Goal: Check status: Check status

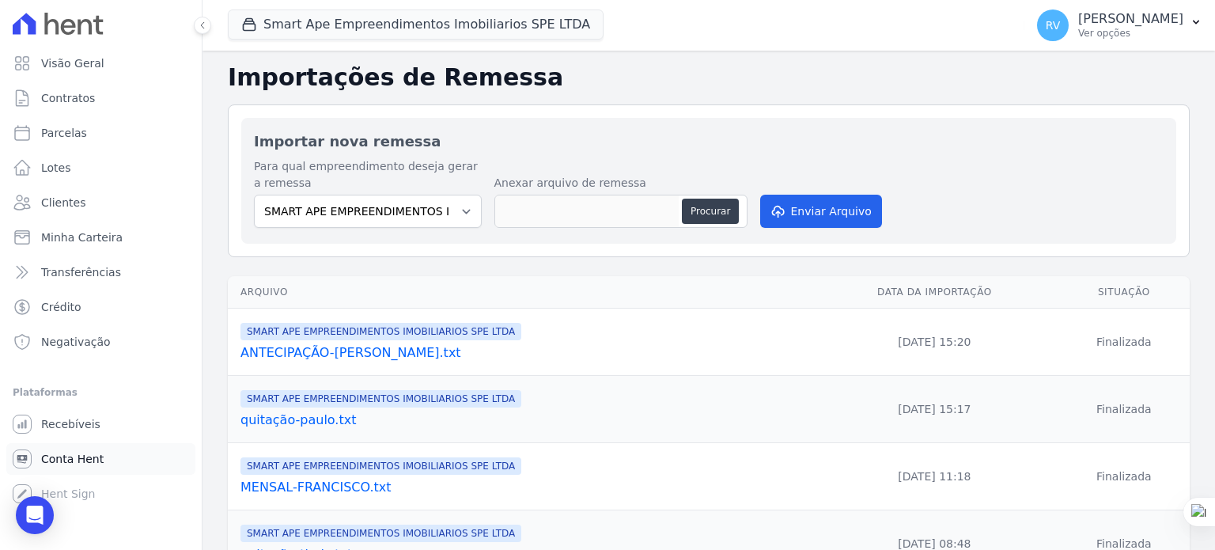
click at [107, 454] on link "Conta Hent" at bounding box center [100, 459] width 189 height 32
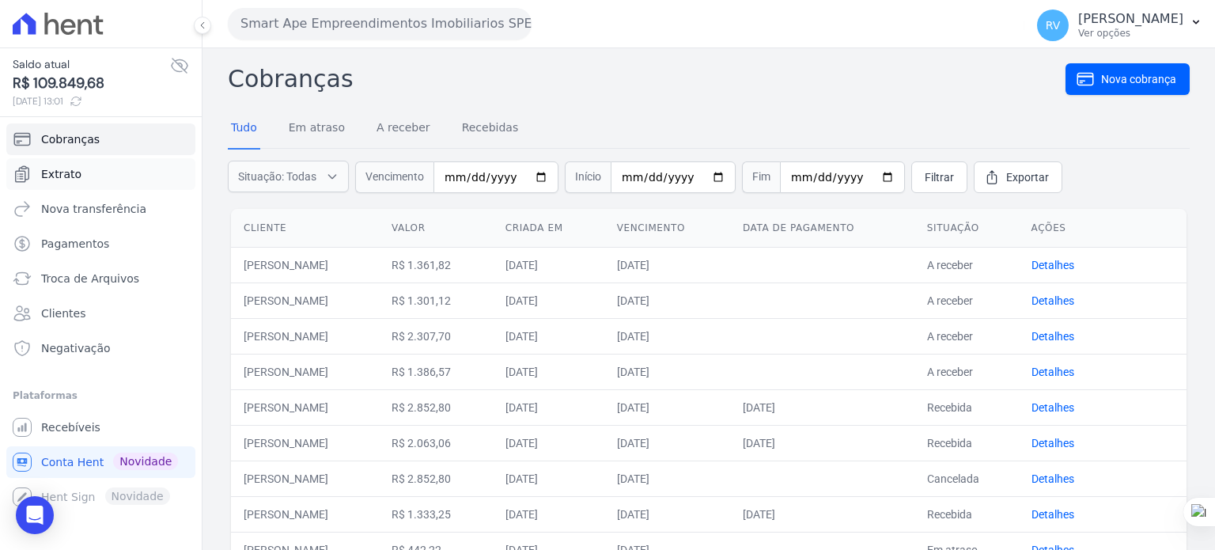
click at [93, 175] on link "Extrato" at bounding box center [100, 174] width 189 height 32
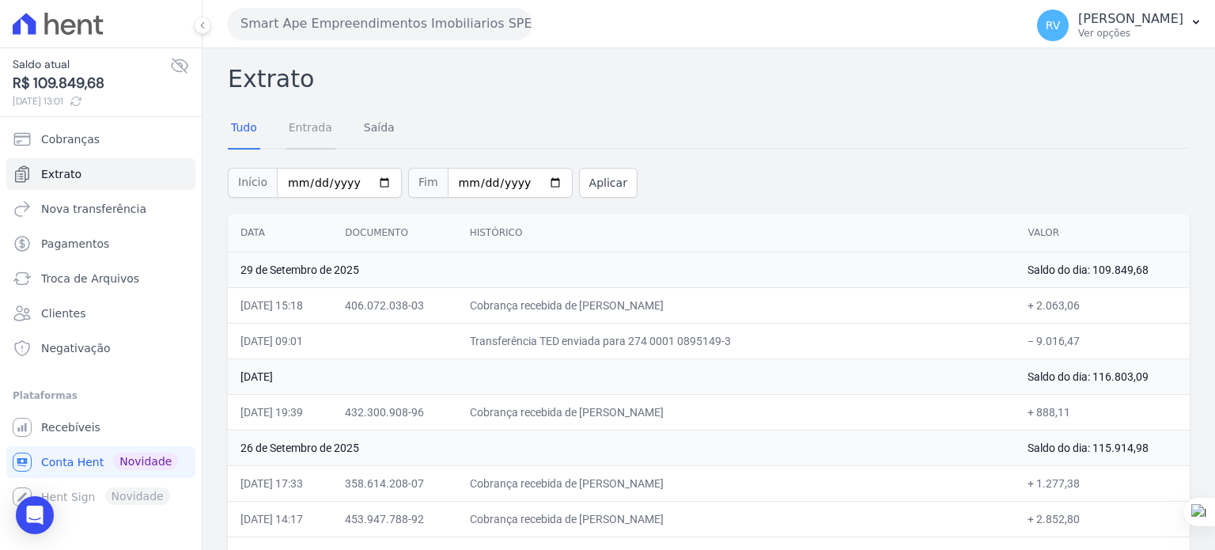
click at [307, 126] on link "Entrada" at bounding box center [310, 128] width 50 height 41
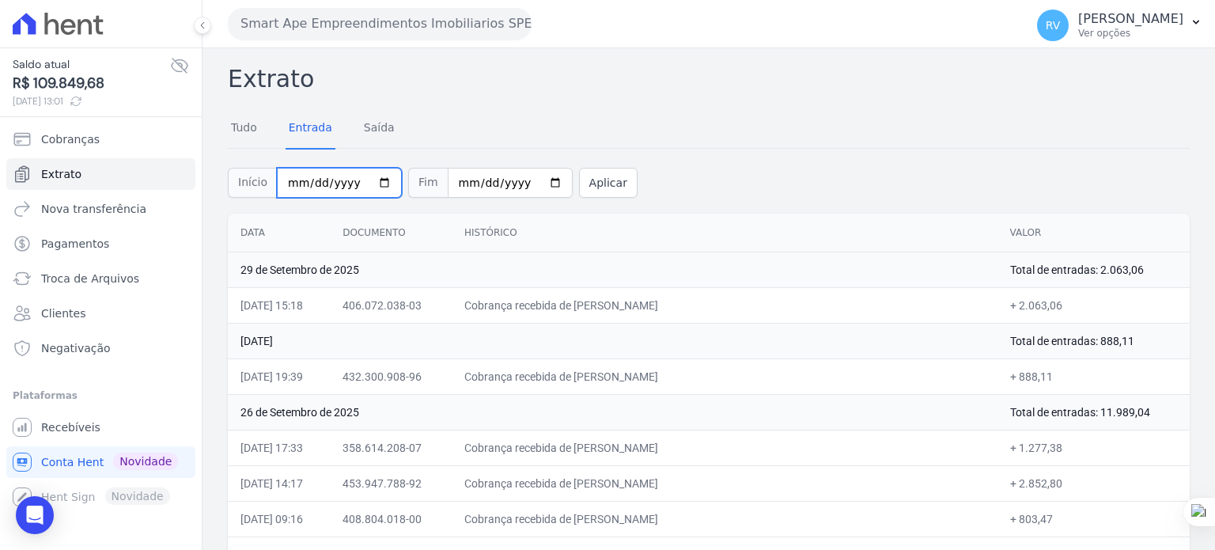
click at [368, 183] on input "2025-09-01" at bounding box center [339, 183] width 125 height 30
type input "[DATE]"
click at [538, 180] on input "2025-09-30" at bounding box center [510, 183] width 125 height 30
type input "2025-09-24"
click at [579, 186] on button "Aplicar" at bounding box center [608, 183] width 59 height 30
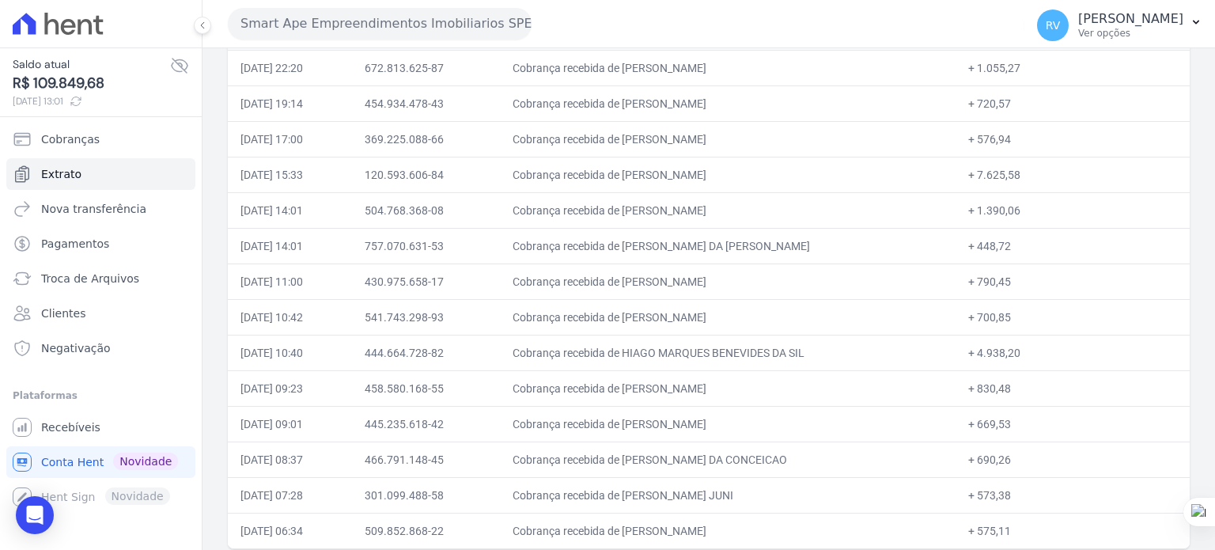
scroll to position [244, 0]
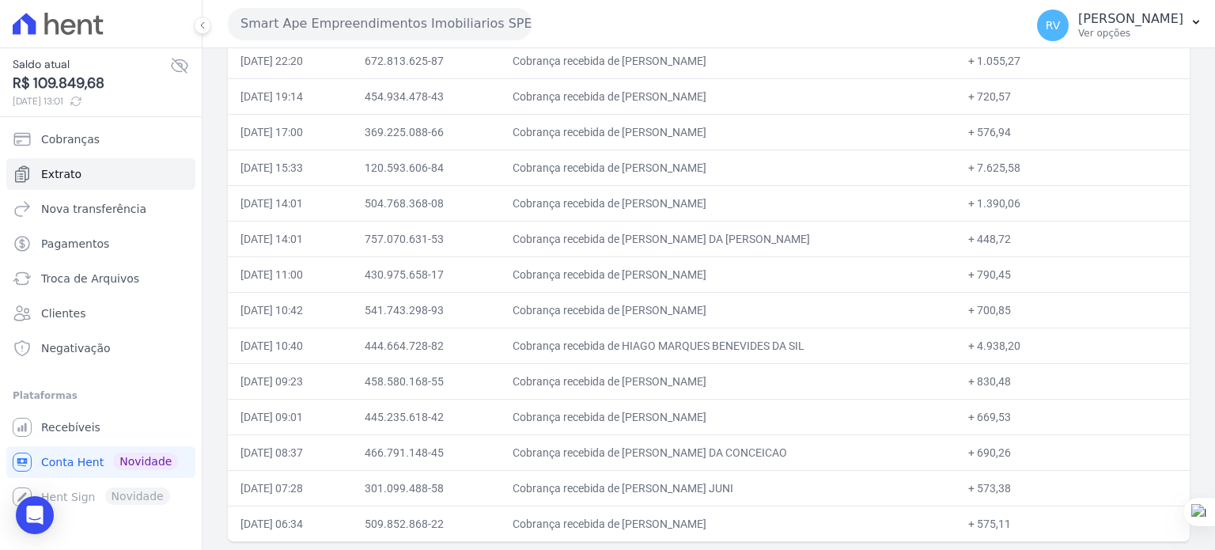
click at [658, 123] on td "Cobrança recebida de [PERSON_NAME]" at bounding box center [728, 132] width 456 height 36
drag, startPoint x: 631, startPoint y: 375, endPoint x: 1014, endPoint y: 377, distance: 382.7
click at [1014, 377] on tr "[DATE] 09:23 458.580.168-55 Cobrança recebida de [PERSON_NAME] + 830,48" at bounding box center [709, 381] width 962 height 36
drag, startPoint x: 992, startPoint y: 384, endPoint x: 977, endPoint y: 382, distance: 15.2
click at [992, 384] on td "+ 830,48" at bounding box center [1072, 381] width 234 height 36
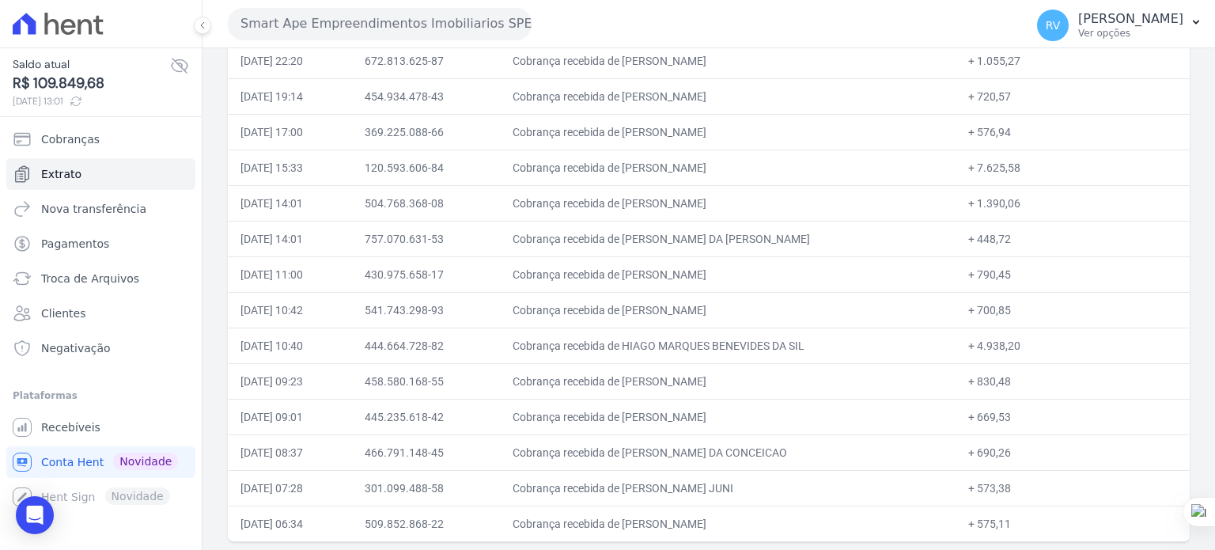
drag, startPoint x: 977, startPoint y: 376, endPoint x: 1009, endPoint y: 376, distance: 31.6
click at [1010, 380] on td "+ 830,48" at bounding box center [1072, 381] width 234 height 36
copy td "830,48"
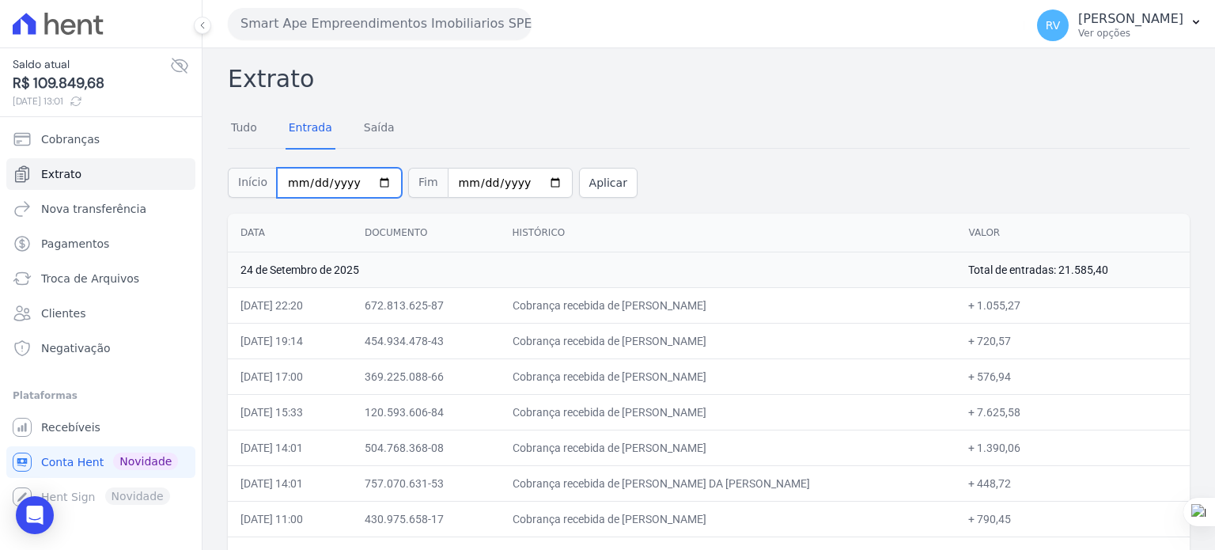
click at [376, 180] on input "[DATE]" at bounding box center [339, 183] width 125 height 30
type input "[DATE]"
click at [535, 176] on input "[DATE]" at bounding box center [510, 183] width 125 height 30
type input "[DATE]"
click at [587, 180] on button "Aplicar" at bounding box center [608, 183] width 59 height 30
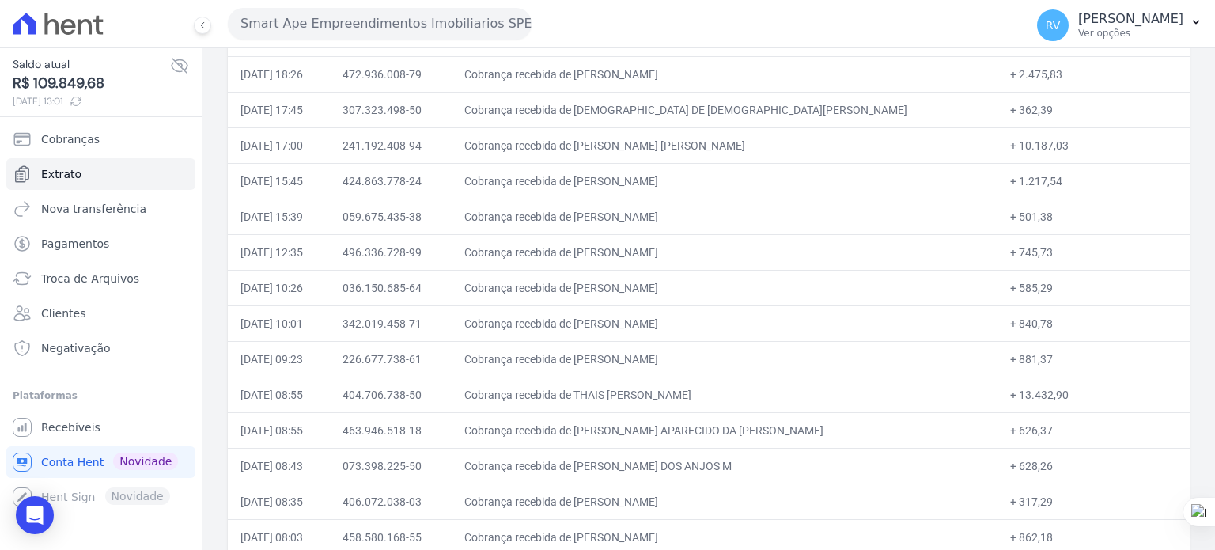
scroll to position [280, 0]
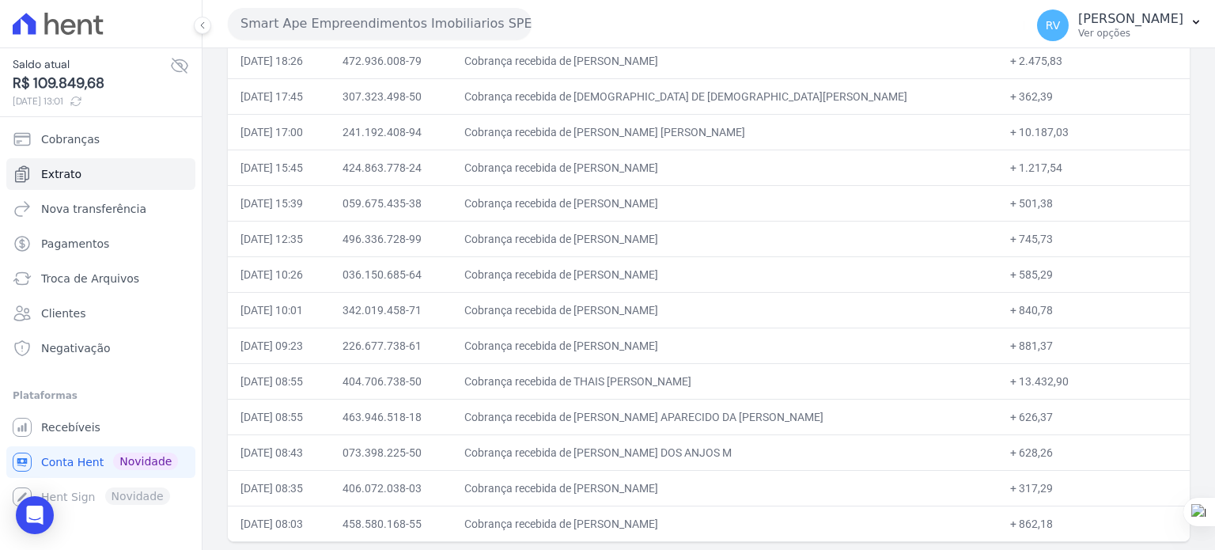
drag, startPoint x: 981, startPoint y: 520, endPoint x: 1012, endPoint y: 521, distance: 31.6
click at [1012, 521] on td "+ 862,18" at bounding box center [1093, 523] width 192 height 36
copy td "862,18"
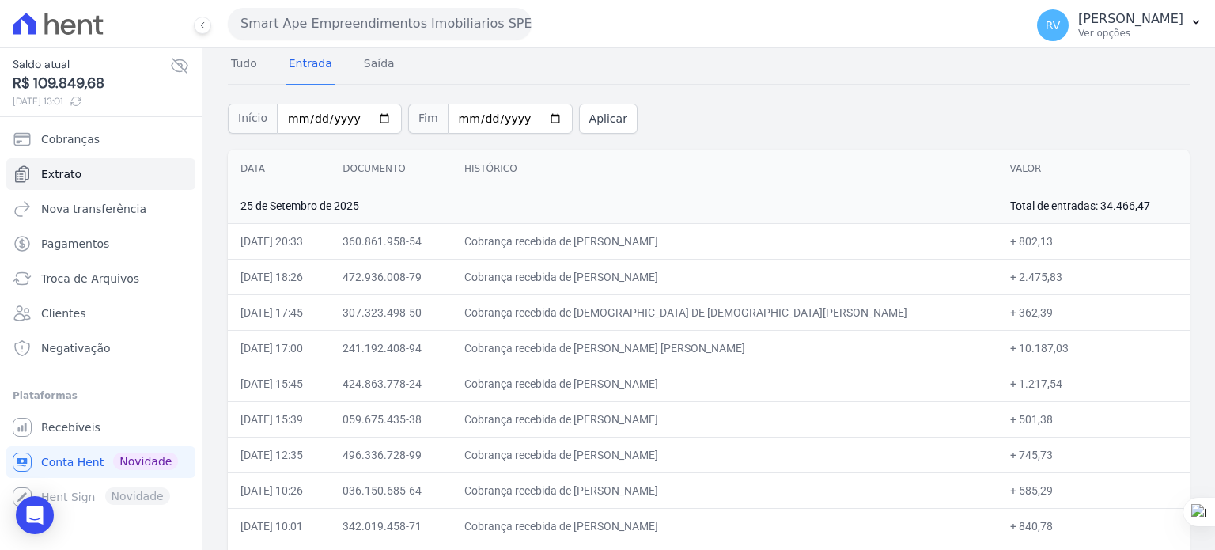
scroll to position [0, 0]
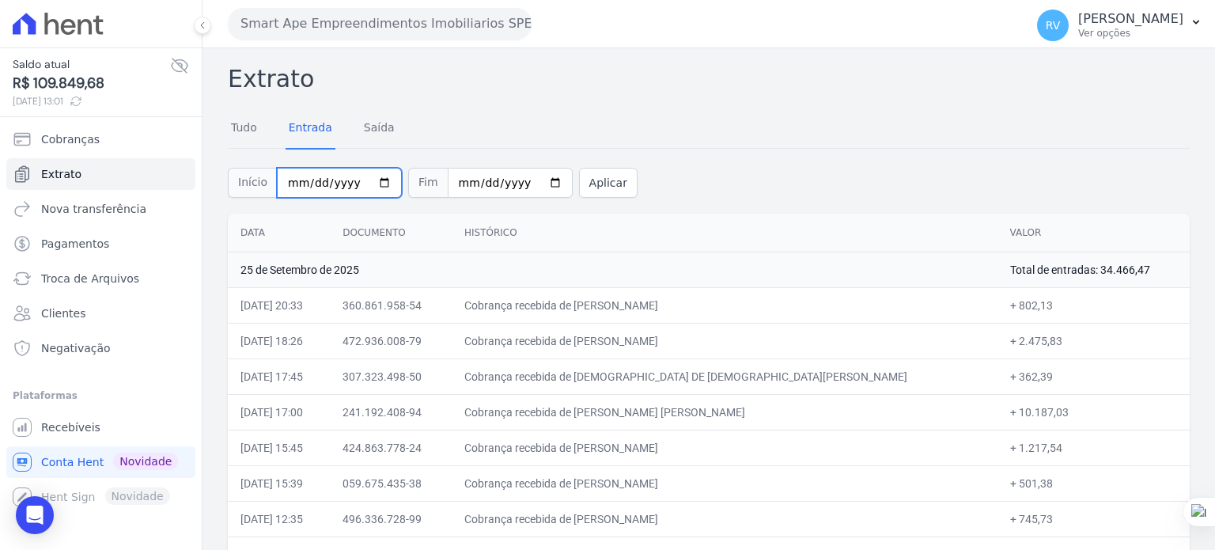
click at [373, 180] on input "2025-09-25" at bounding box center [339, 183] width 125 height 30
type input "2025-09-29"
click at [529, 180] on input "2025-09-25" at bounding box center [510, 183] width 125 height 30
type input "2025-09-29"
click at [579, 187] on button "Aplicar" at bounding box center [608, 183] width 59 height 30
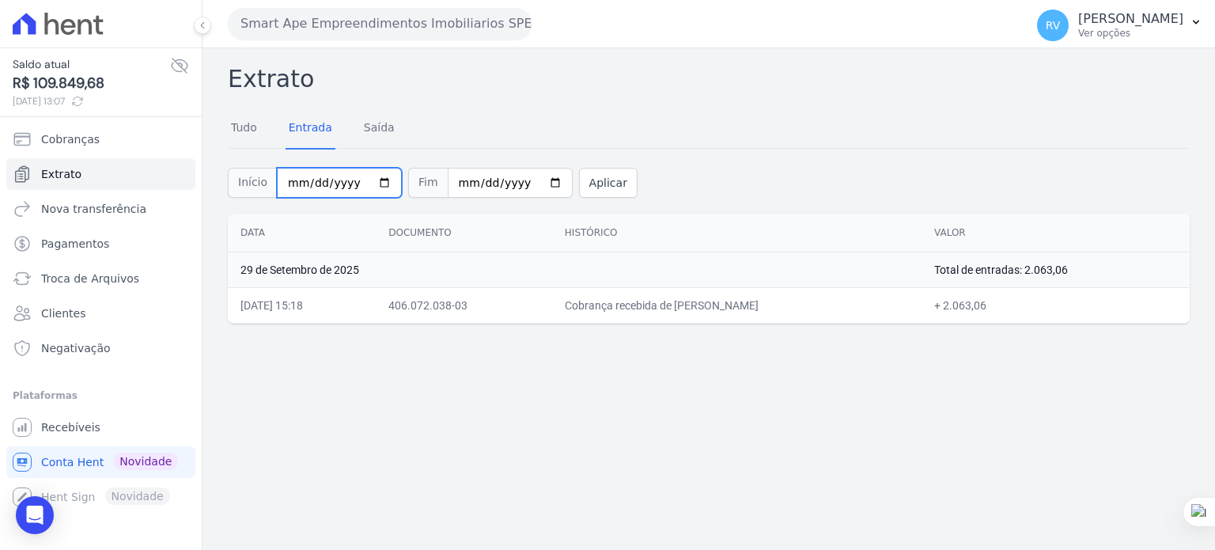
click at [378, 185] on input "[DATE]" at bounding box center [339, 183] width 125 height 30
type input "2025-09-28"
click at [530, 183] on input "2025-09-29" at bounding box center [510, 183] width 125 height 30
type input "2025-09-28"
click at [593, 183] on button "Aplicar" at bounding box center [608, 183] width 59 height 30
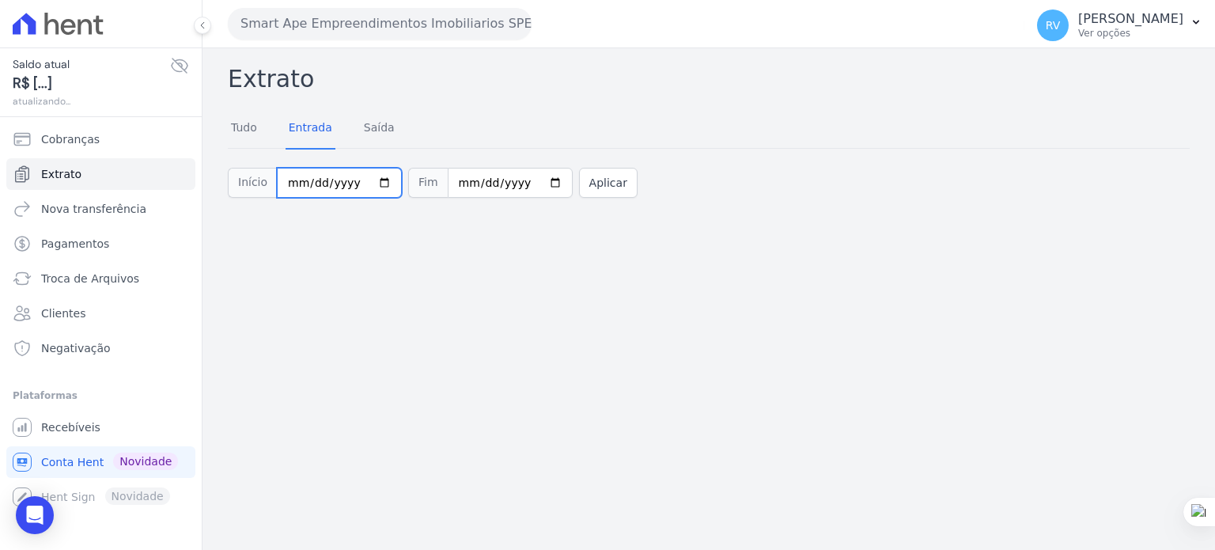
click at [363, 183] on input "[DATE]" at bounding box center [339, 183] width 125 height 30
click at [375, 183] on input "[DATE]" at bounding box center [339, 183] width 125 height 30
type input "[DATE]"
click at [531, 182] on input "[DATE]" at bounding box center [510, 183] width 125 height 30
type input "[DATE]"
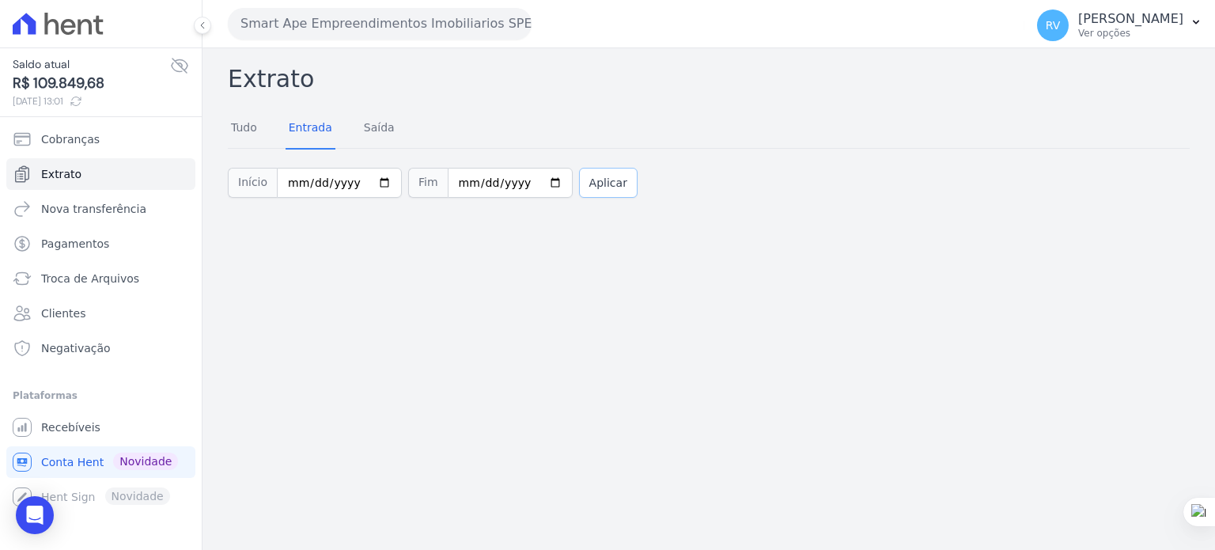
click at [597, 176] on button "Aplicar" at bounding box center [608, 183] width 59 height 30
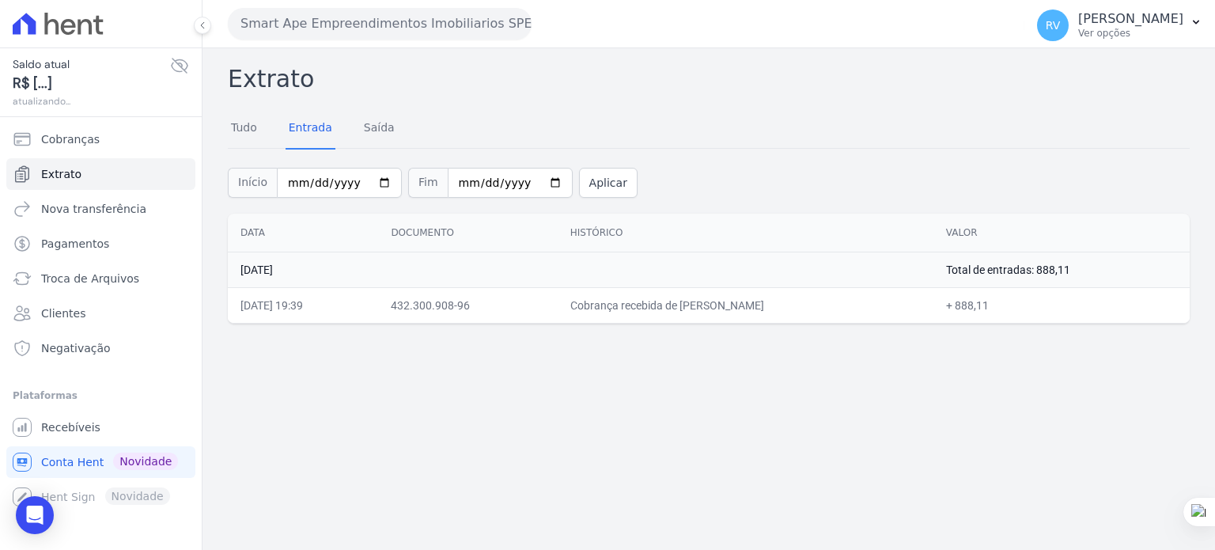
drag, startPoint x: 771, startPoint y: 313, endPoint x: 841, endPoint y: 391, distance: 105.3
click at [916, 325] on div "Data Documento Histórico Valor [DATE] Total de entradas: 888,11 [DATE] 19:39 43…" at bounding box center [708, 268] width 1012 height 123
click at [834, 394] on div "Extrato Tudo Entrada [GEOGRAPHIC_DATA] Início [DATE] Fim [DATE] Aplicar Data Do…" at bounding box center [708, 298] width 1012 height 501
click at [373, 187] on input "[DATE]" at bounding box center [339, 183] width 125 height 30
type input "[DATE]"
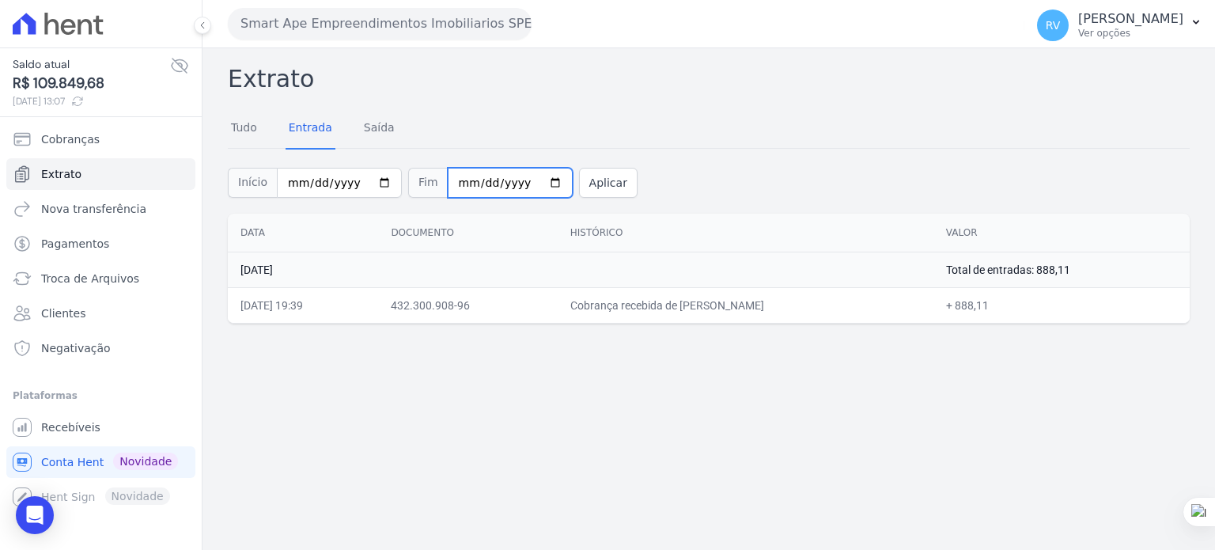
click at [530, 184] on input "2025-09-27" at bounding box center [510, 183] width 125 height 30
type input "[DATE]"
click at [582, 188] on button "Aplicar" at bounding box center [608, 183] width 59 height 30
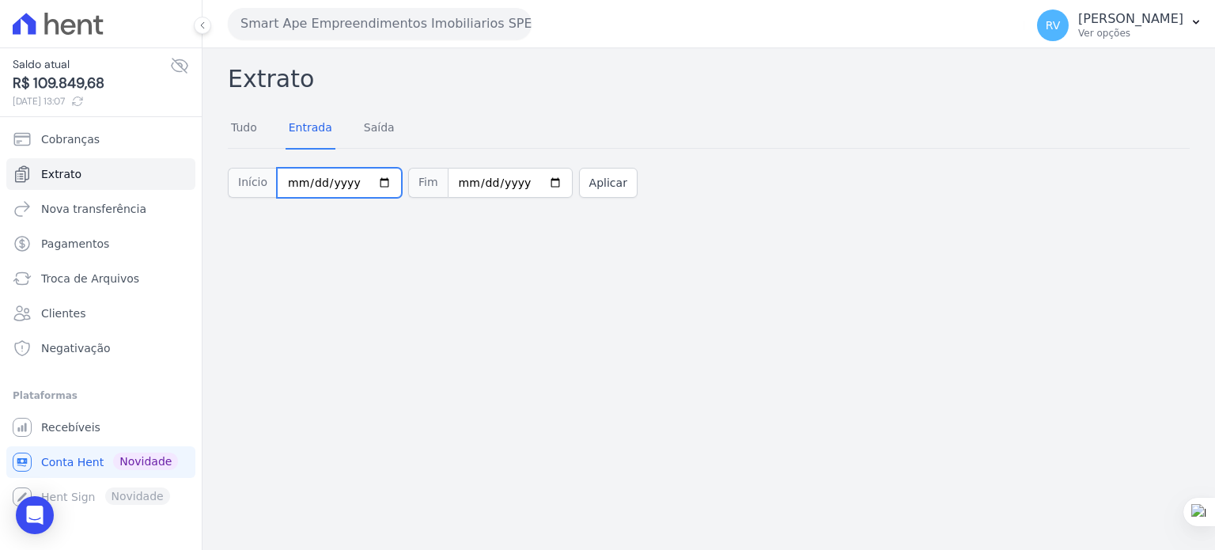
click at [376, 182] on input "[DATE]" at bounding box center [339, 183] width 125 height 30
type input "[DATE]"
click at [531, 178] on input "2025-09-30" at bounding box center [510, 183] width 125 height 30
type input "[DATE]"
click at [591, 195] on button "Aplicar" at bounding box center [608, 183] width 59 height 30
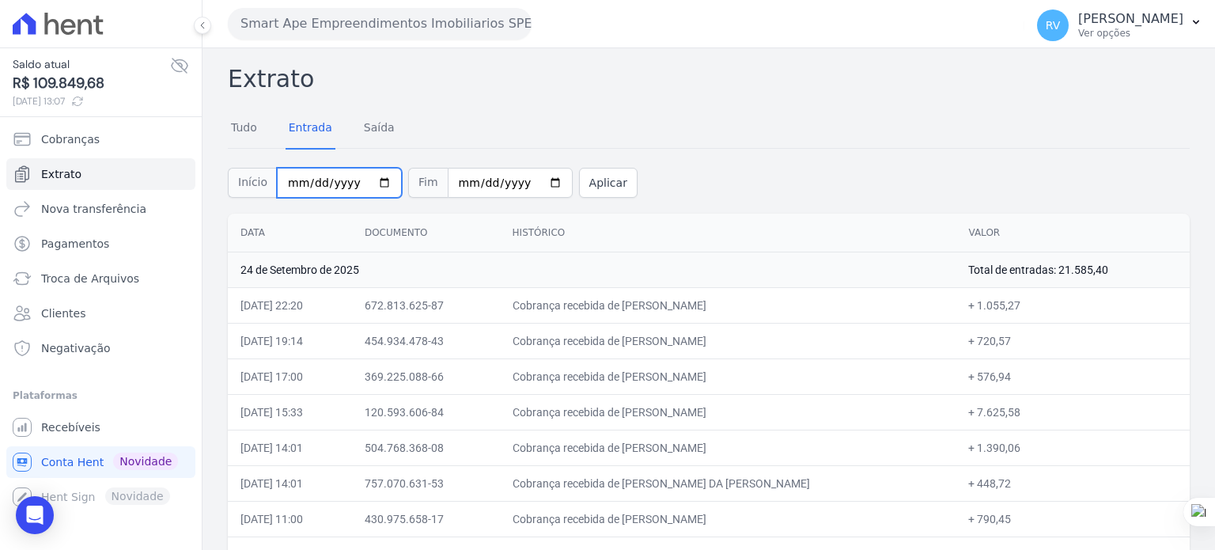
click at [370, 180] on input "[DATE]" at bounding box center [339, 183] width 125 height 30
type input "[DATE]"
click at [528, 177] on input "[DATE]" at bounding box center [510, 183] width 125 height 30
type input "[DATE]"
click at [591, 183] on button "Aplicar" at bounding box center [608, 183] width 59 height 30
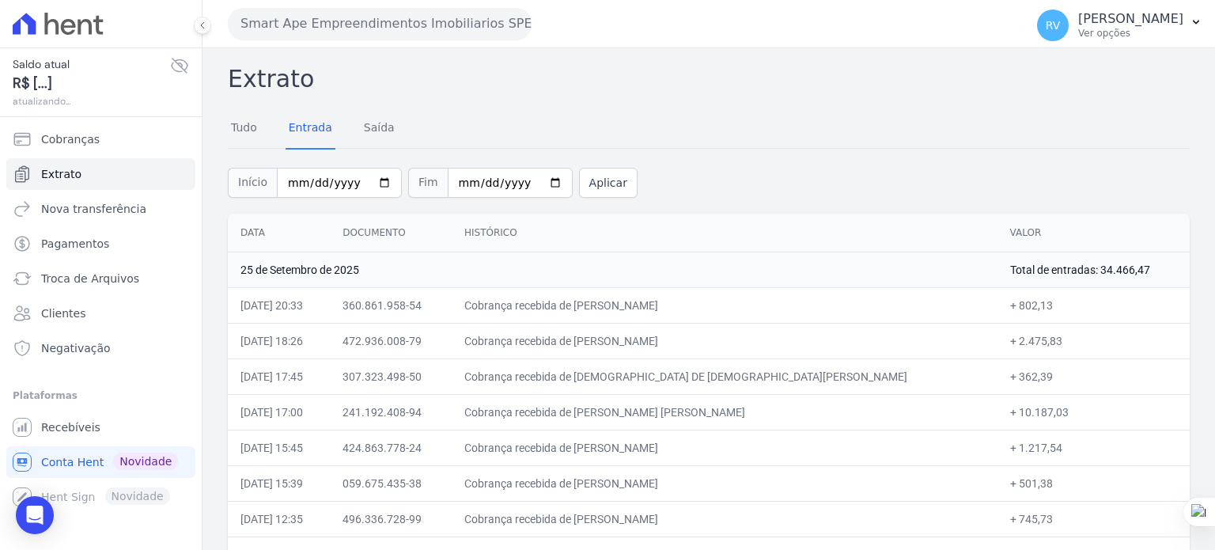
scroll to position [280, 0]
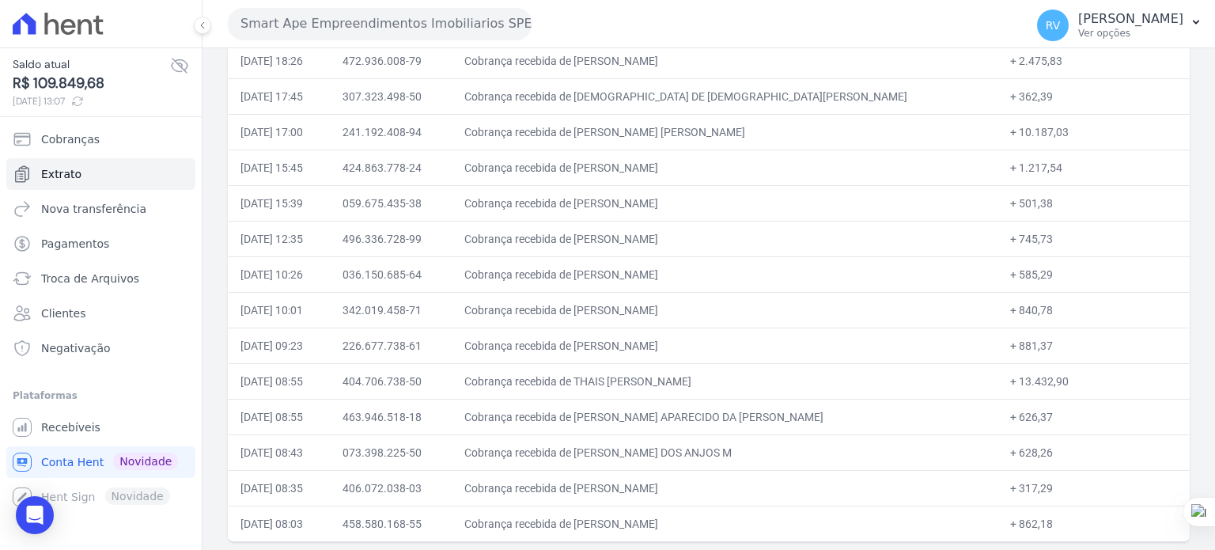
drag, startPoint x: 644, startPoint y: 516, endPoint x: 791, endPoint y: 523, distance: 147.3
click at [791, 523] on td "Cobrança recebida de [PERSON_NAME]" at bounding box center [725, 523] width 546 height 36
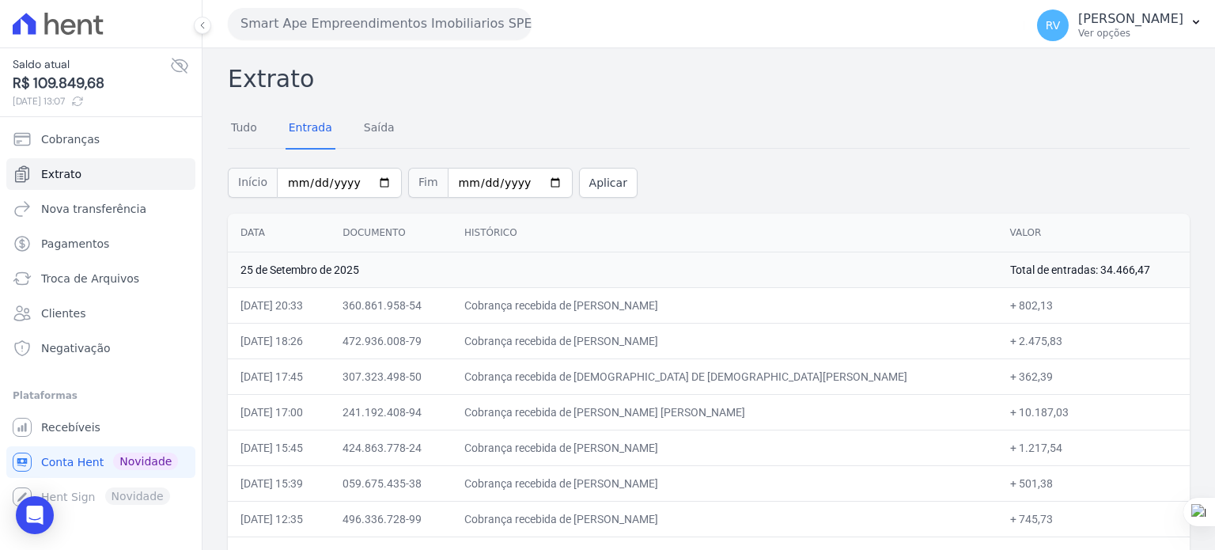
drag, startPoint x: 1056, startPoint y: 269, endPoint x: 1119, endPoint y: 276, distance: 62.9
click at [1119, 276] on td "Total de entradas: 34.466,47" at bounding box center [1093, 269] width 192 height 36
click at [693, 181] on div "Início 2025-09-25 Fim 2025-09-25 Aplicar" at bounding box center [709, 181] width 962 height 66
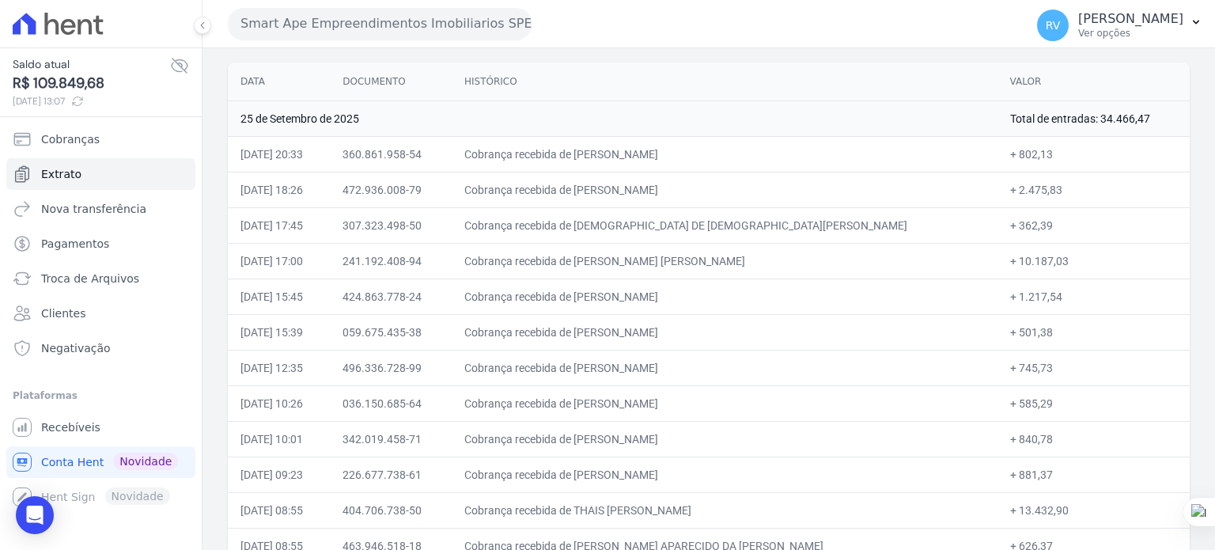
scroll to position [280, 0]
